Goal: Answer question/provide support

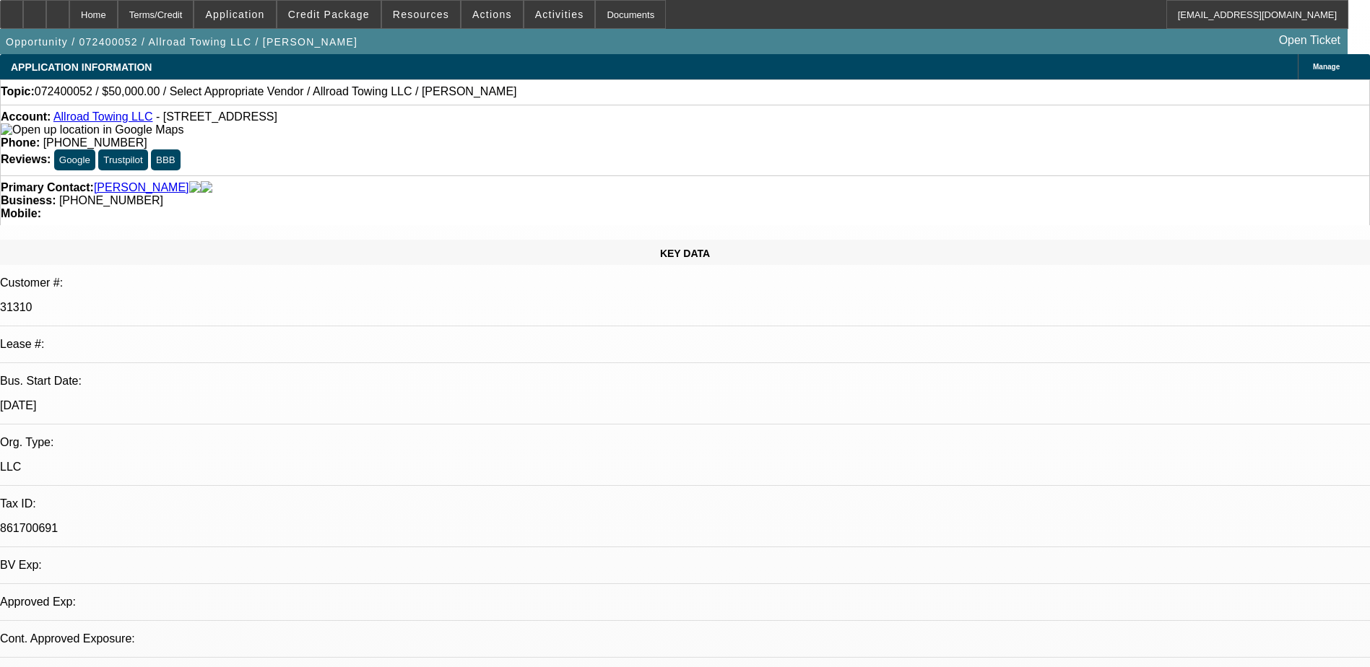
select select "0"
select select "2"
select select "0.1"
select select "1"
select select "2"
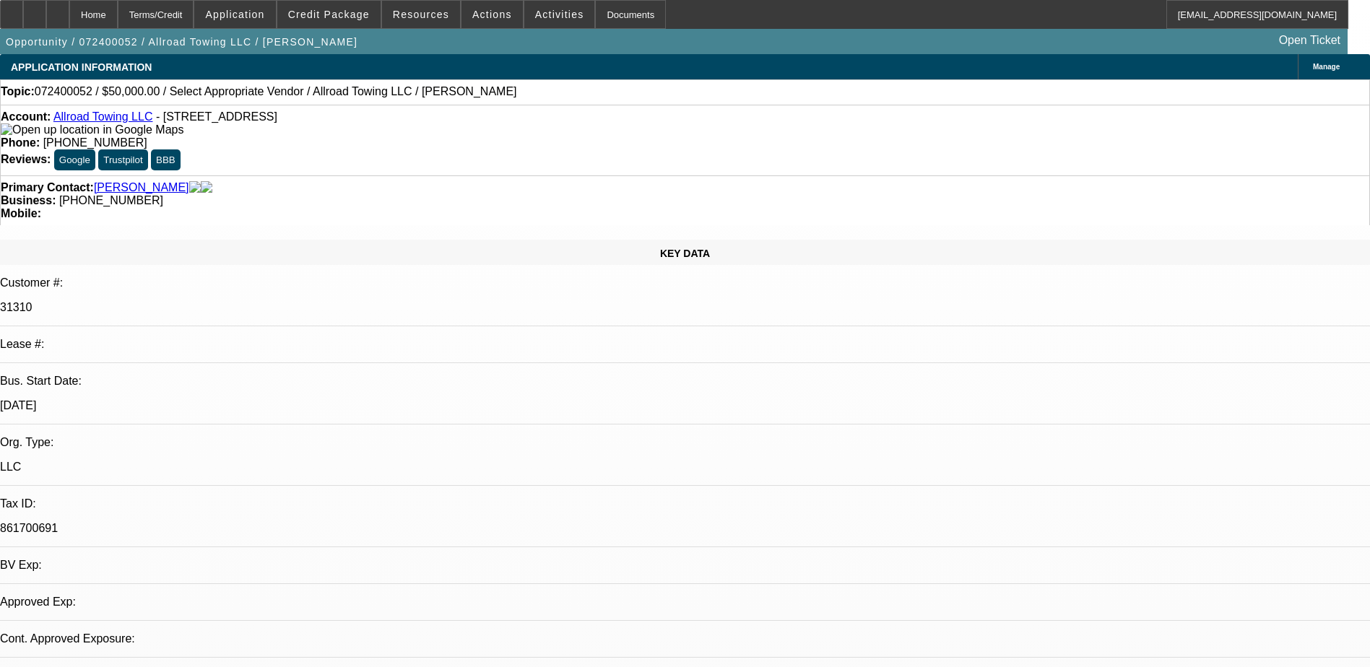
select select "4"
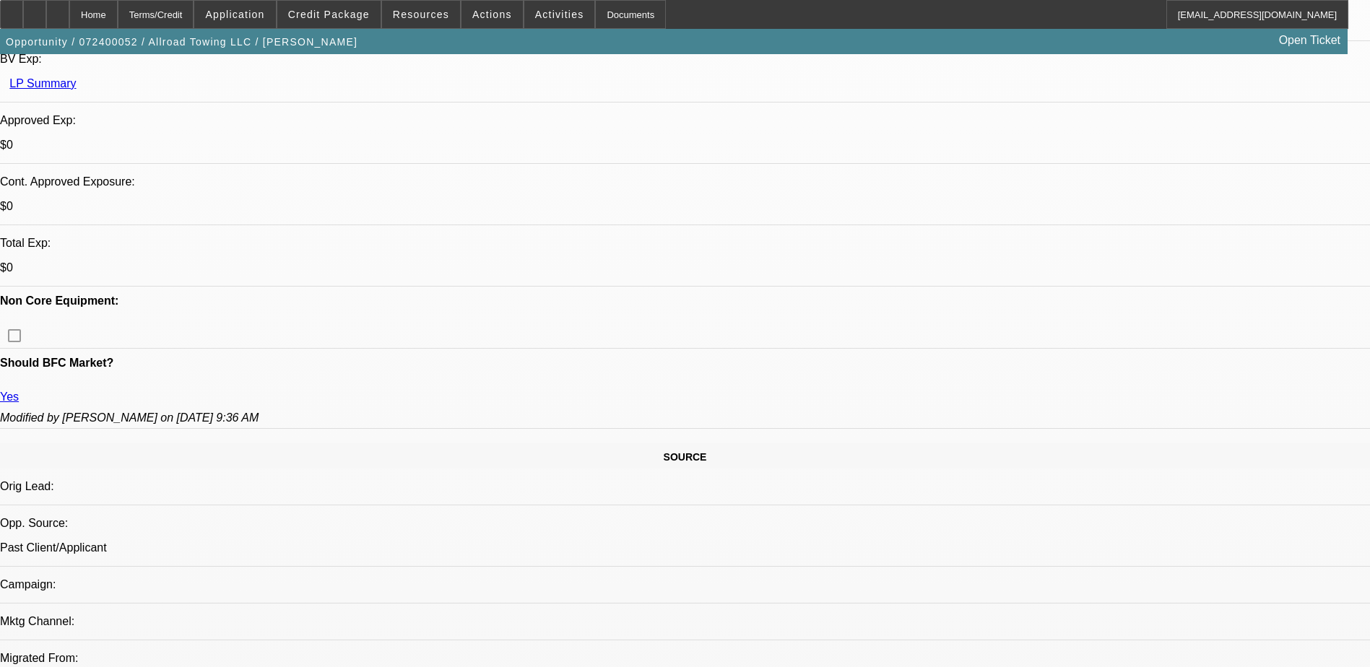
scroll to position [505, 0]
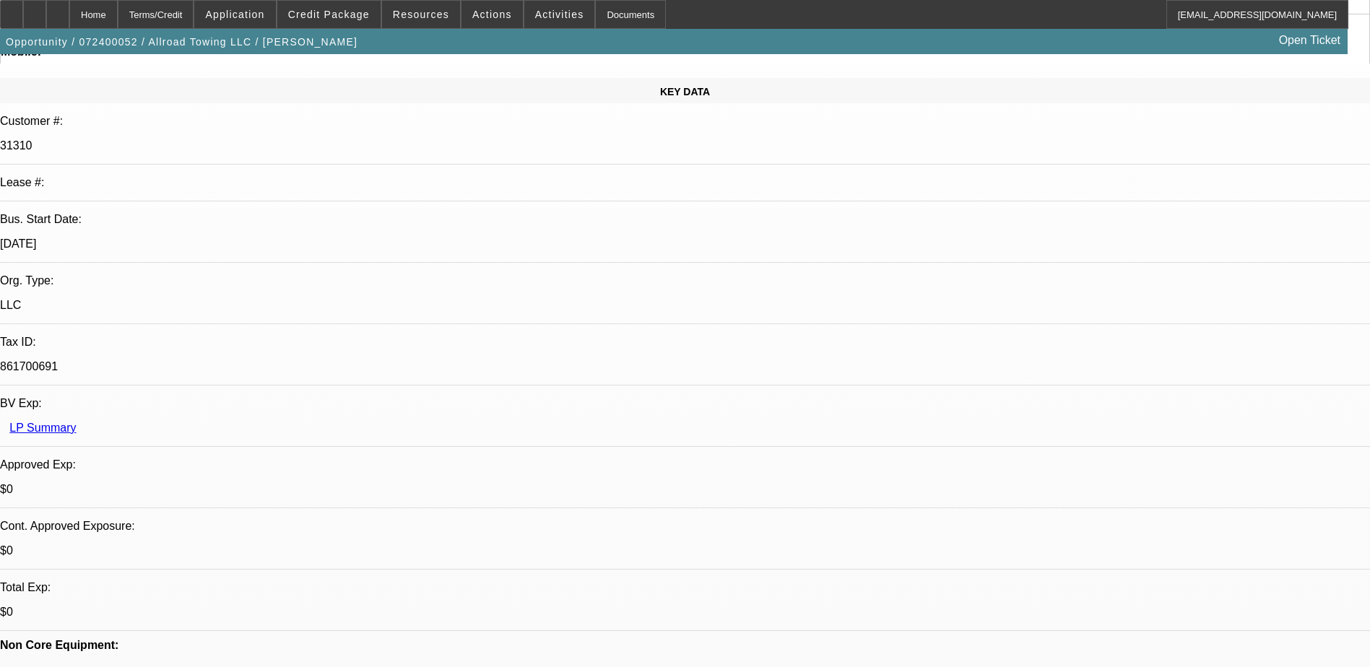
scroll to position [72, 0]
